Goal: Task Accomplishment & Management: Use online tool/utility

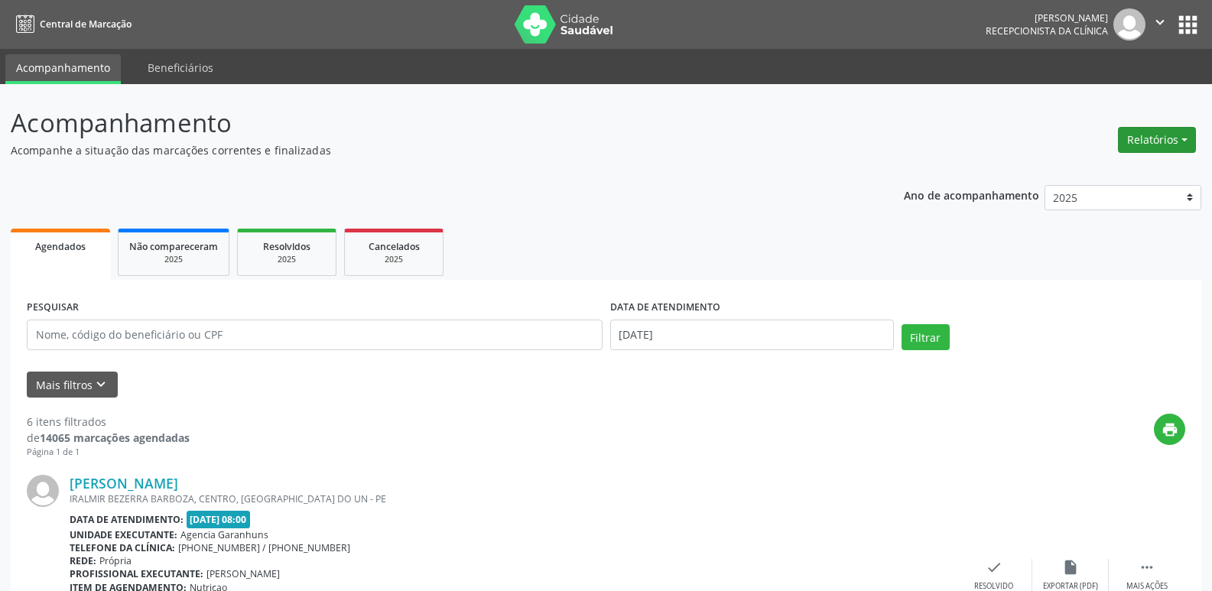
click at [1161, 132] on button "Relatórios" at bounding box center [1157, 140] width 78 height 26
click at [1047, 168] on link "Agendamentos" at bounding box center [1114, 172] width 164 height 21
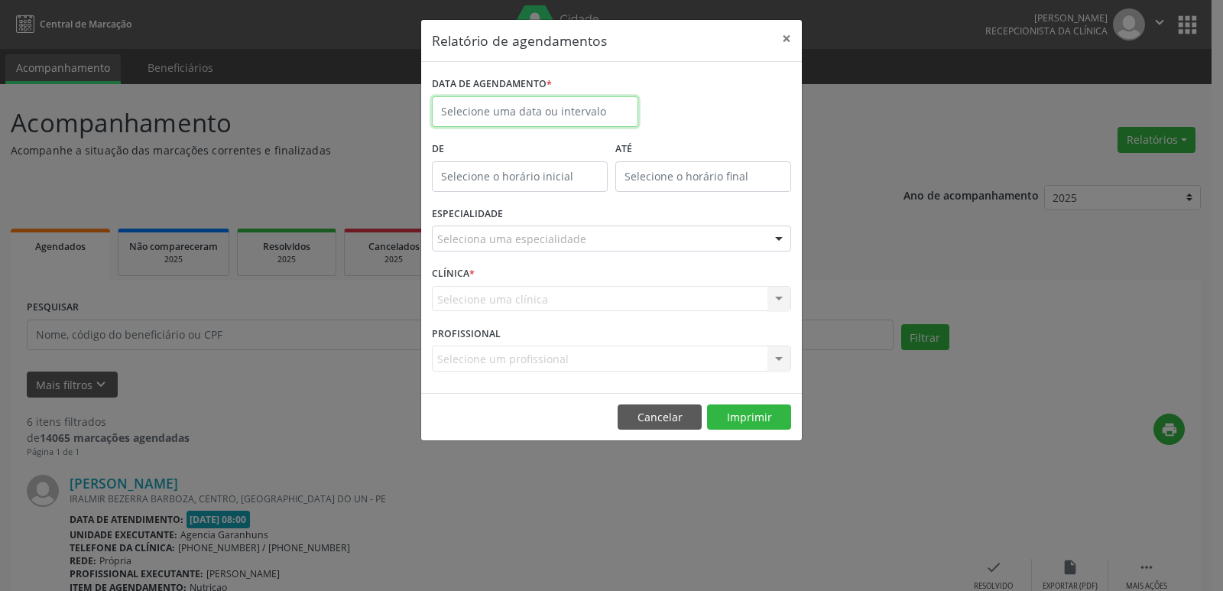
click at [550, 109] on input "text" at bounding box center [535, 111] width 206 height 31
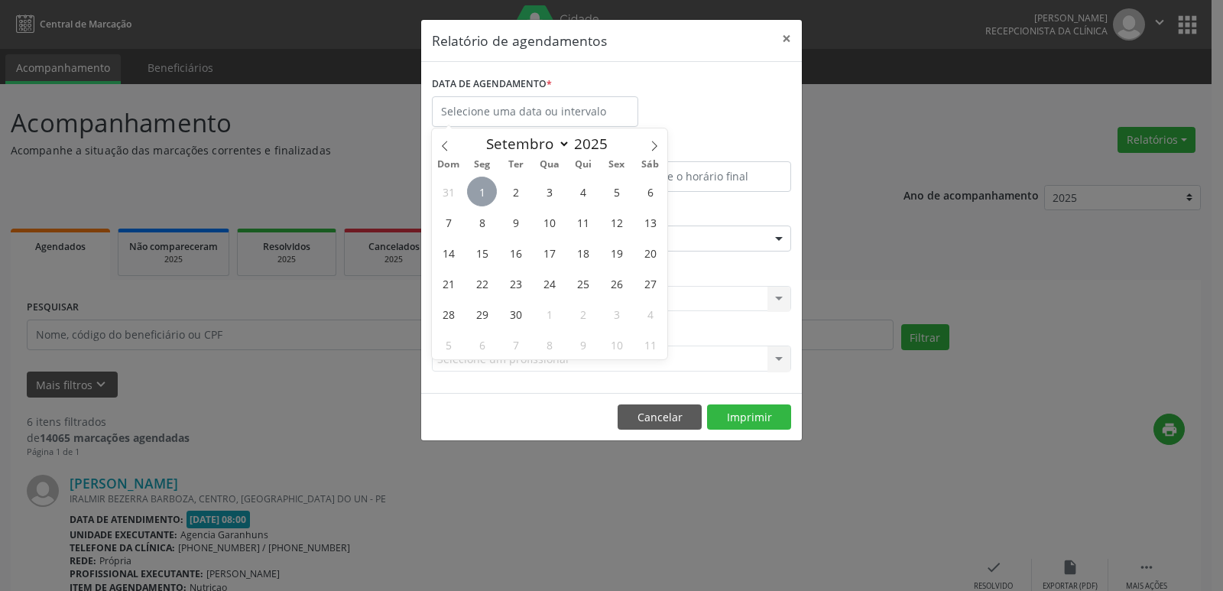
click at [474, 183] on span "1" at bounding box center [482, 192] width 30 height 30
type input "[DATE]"
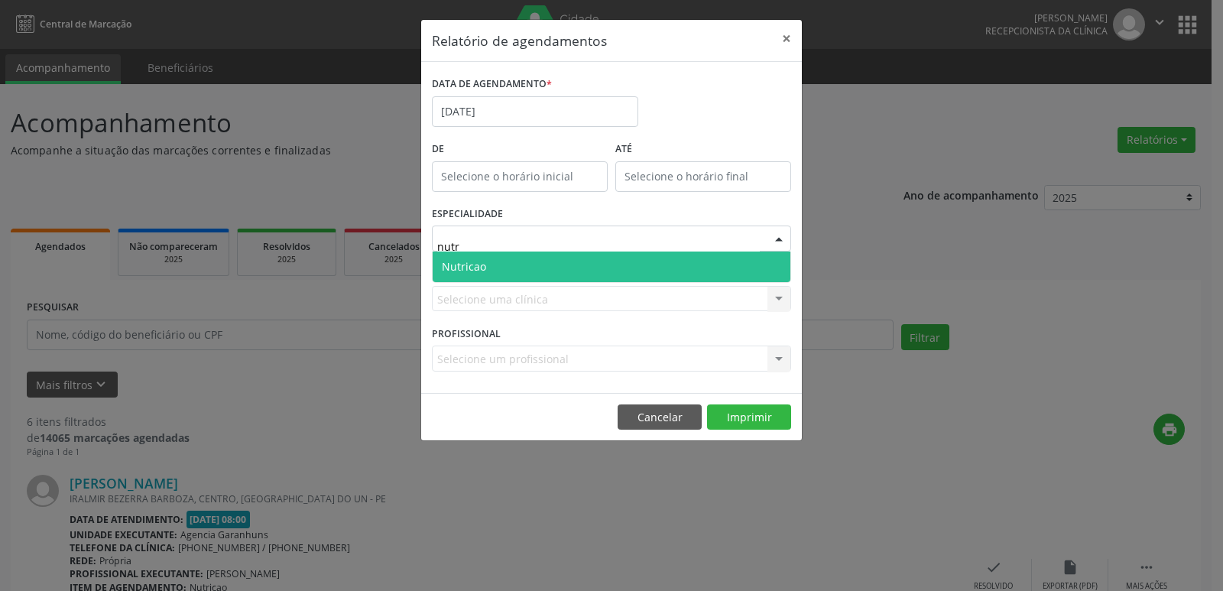
type input "nutri"
click at [474, 261] on span "Nutricao" at bounding box center [464, 266] width 44 height 15
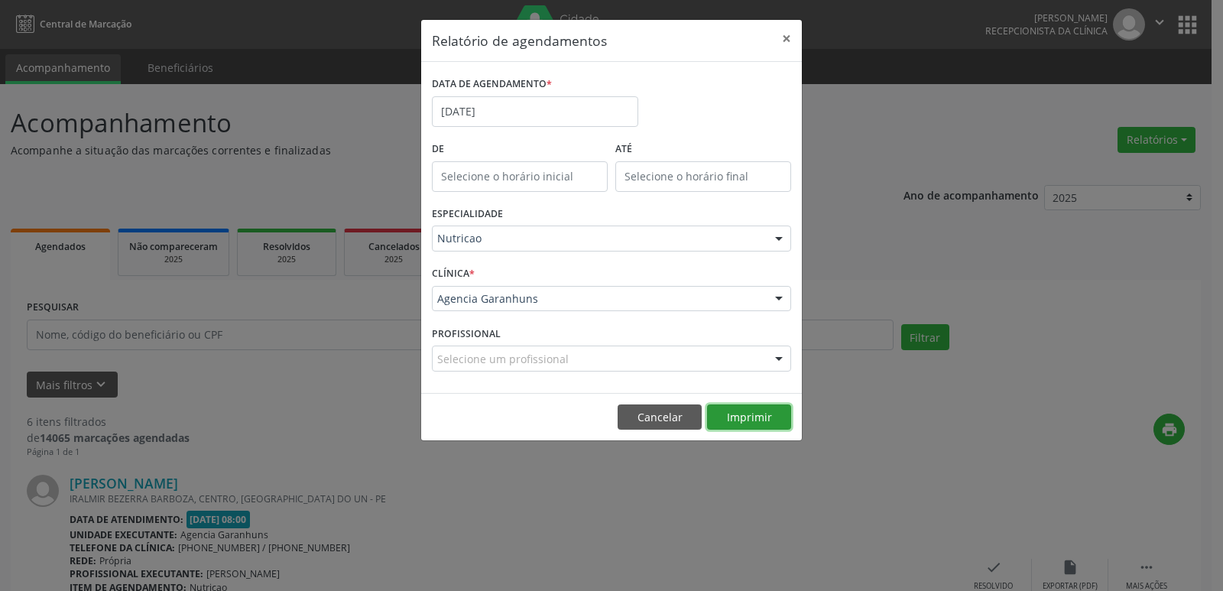
click at [736, 418] on button "Imprimir" at bounding box center [749, 417] width 84 height 26
click at [971, 131] on div "Relatório de agendamentos × DATA DE AGENDAMENTO * [DATE] De ATÉ ESPECIALIDADE N…" at bounding box center [611, 295] width 1223 height 591
click at [347, 120] on div "Relatório de agendamentos × DATA DE AGENDAMENTO * [DATE] De ATÉ ESPECIALIDADE N…" at bounding box center [611, 295] width 1223 height 591
